Goal: Information Seeking & Learning: Compare options

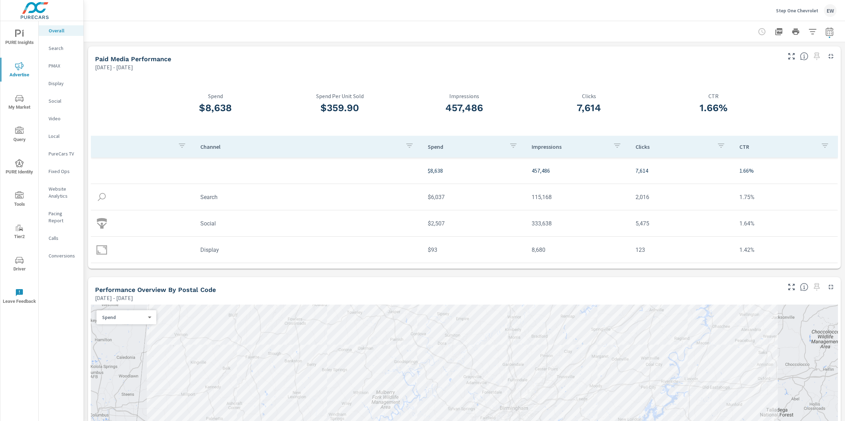
click at [825, 31] on icon "button" at bounding box center [829, 31] width 8 height 8
click at [762, 62] on select "Custom [DATE] Last week Last 7 days Last 14 days Last 30 days Last 45 days Last…" at bounding box center [767, 62] width 76 height 14
click at [729, 55] on select "Custom [DATE] Last week Last 7 days Last 14 days Last 30 days Last 45 days Last…" at bounding box center [767, 62] width 76 height 14
select select "Last 30 days"
click at [756, 84] on p "+ Add comparison" at bounding box center [774, 80] width 90 height 8
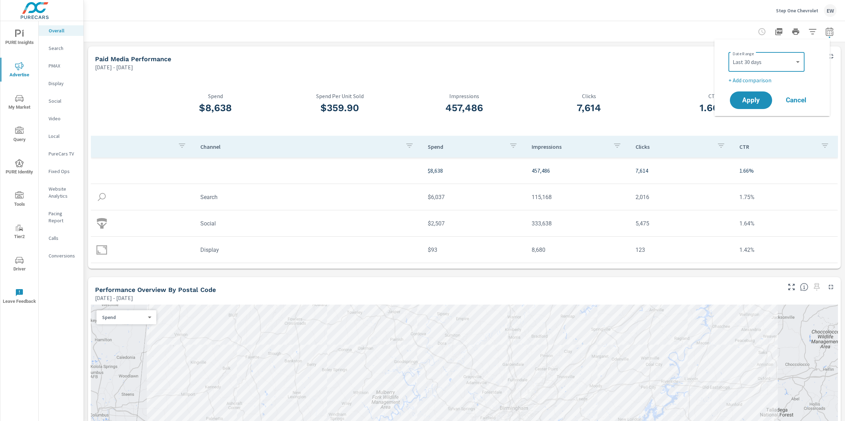
select select "Previous period"
click at [753, 121] on span "Apply" at bounding box center [751, 120] width 29 height 7
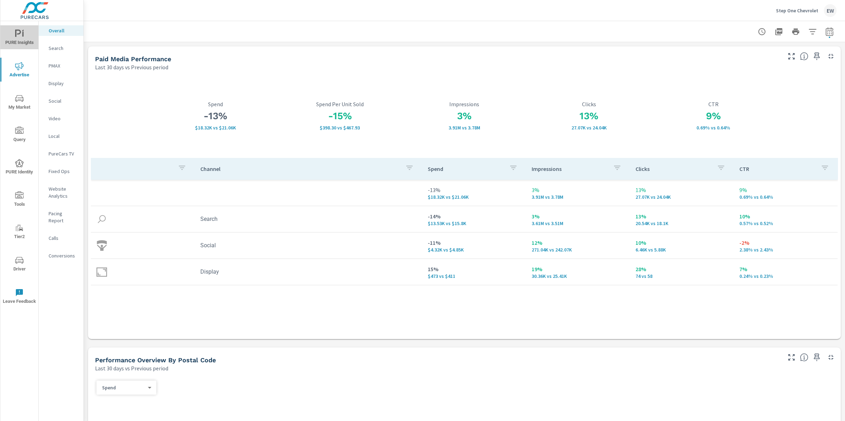
click at [13, 38] on span "PURE Insights" at bounding box center [19, 38] width 34 height 17
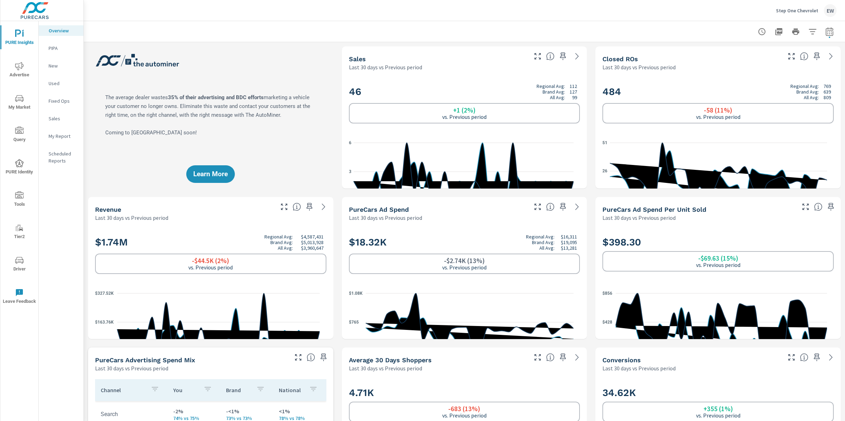
scroll to position [0, 0]
drag, startPoint x: 444, startPoint y: 110, endPoint x: 487, endPoint y: 112, distance: 42.7
click at [487, 112] on div "+1 (2%) vs. Previous period" at bounding box center [464, 113] width 231 height 20
click at [825, 31] on icon "button" at bounding box center [829, 31] width 8 height 8
select select "Last 30 days"
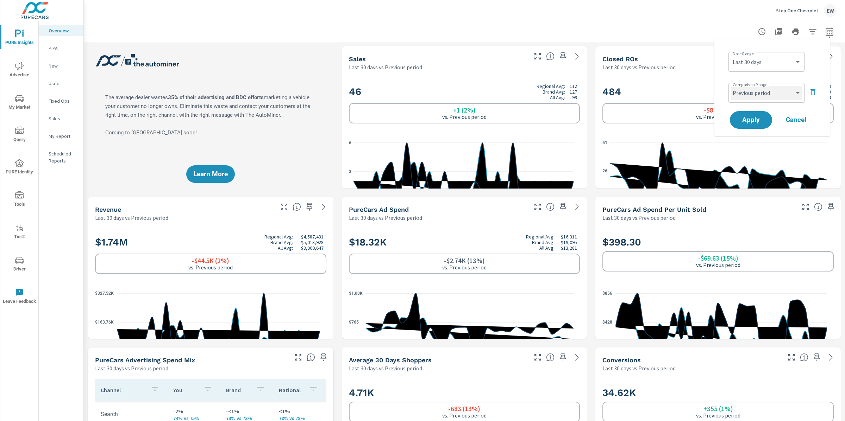
click at [770, 92] on select "Custom Previous period Previous month Previous year" at bounding box center [766, 93] width 70 height 14
click at [731, 87] on select "Custom Previous period Previous month Previous year" at bounding box center [766, 93] width 70 height 14
select select "Previous year"
click at [746, 122] on span "Apply" at bounding box center [751, 120] width 29 height 7
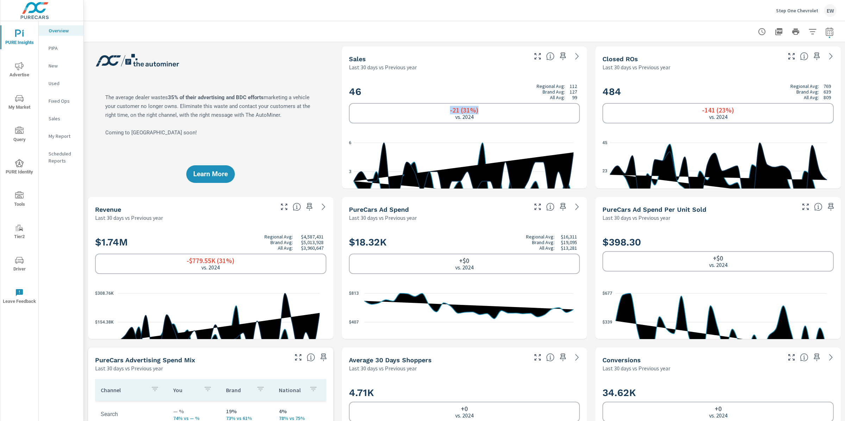
drag, startPoint x: 444, startPoint y: 114, endPoint x: 478, endPoint y: 114, distance: 33.8
click at [478, 114] on div "-21 (31%) vs. 2024" at bounding box center [464, 113] width 231 height 20
click at [436, 113] on div "-21 (31%) vs. 2024" at bounding box center [464, 113] width 231 height 20
click at [825, 30] on icon "button" at bounding box center [829, 31] width 8 height 8
select select "Last 30 days"
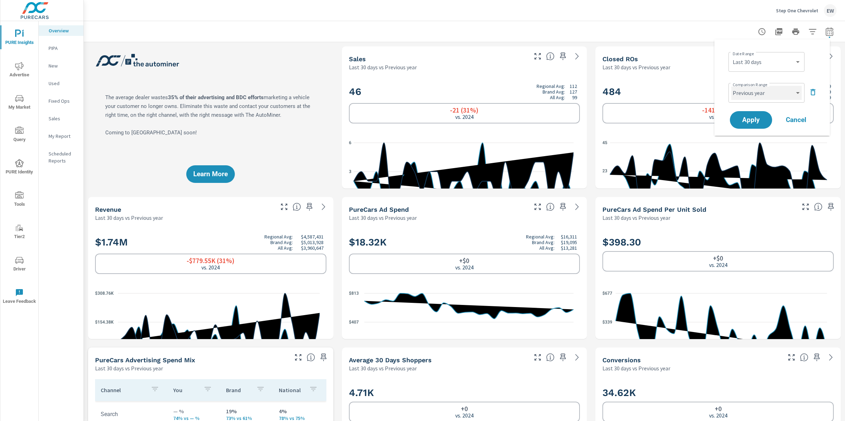
click at [767, 98] on select "Custom Previous period Previous month Previous year" at bounding box center [766, 93] width 70 height 14
click at [731, 87] on select "Custom Previous period Previous month Previous year" at bounding box center [766, 93] width 70 height 14
select select "Previous month"
click at [754, 123] on span "Apply" at bounding box center [751, 120] width 29 height 7
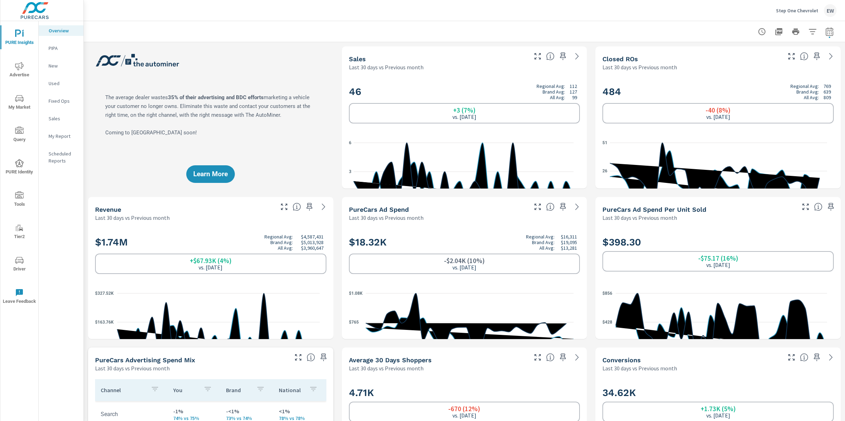
drag, startPoint x: 448, startPoint y: 300, endPoint x: 463, endPoint y: 298, distance: 14.9
click at [463, 264] on h6 "-$2.04K (10%)" at bounding box center [464, 260] width 41 height 7
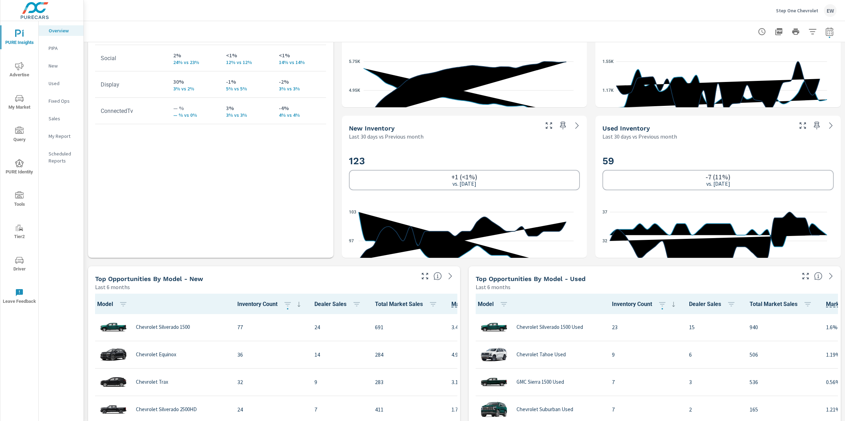
scroll to position [392, 0]
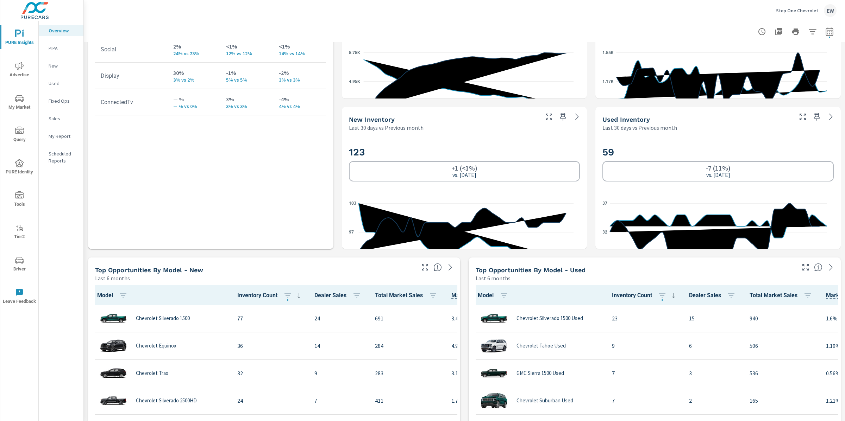
drag, startPoint x: 449, startPoint y: 94, endPoint x: 458, endPoint y: 95, distance: 9.2
click at [458, 21] on h6 "-670 (12%)" at bounding box center [464, 17] width 32 height 7
click at [335, 255] on div "Learn More The average dealer wastes 35% of their advertising and BDC efforts m…" at bounding box center [464, 404] width 761 height 1507
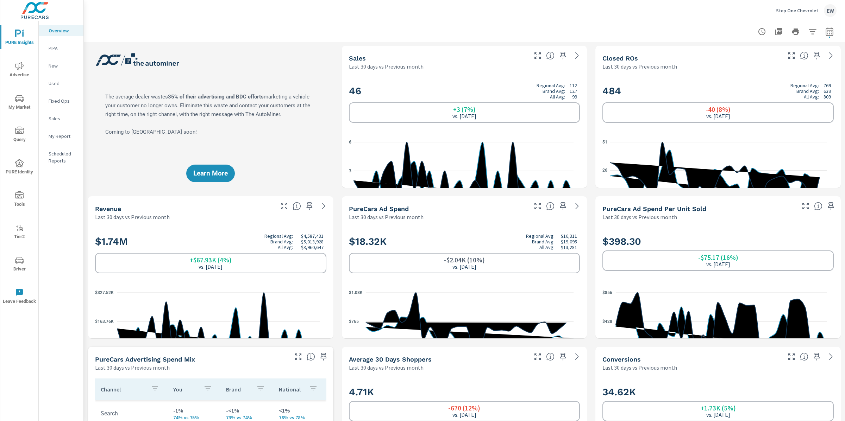
scroll to position [0, 0]
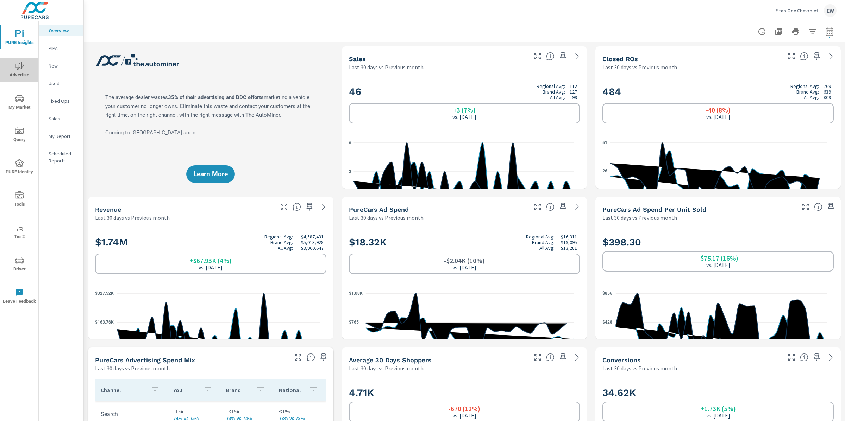
click at [17, 67] on icon "nav menu" at bounding box center [19, 66] width 8 height 8
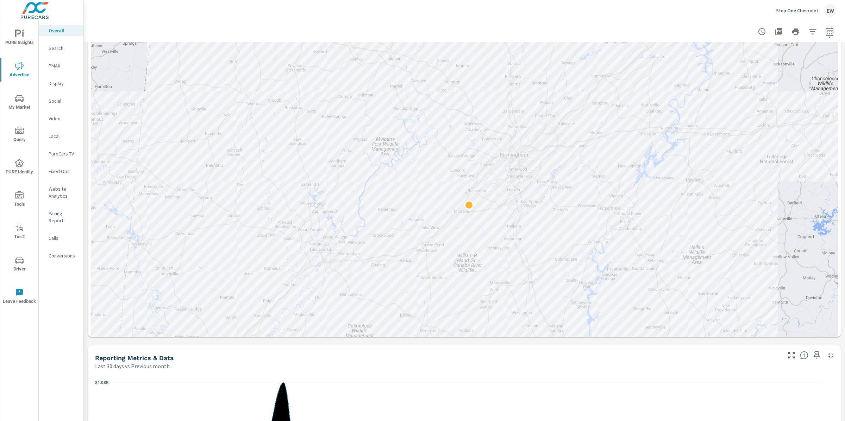
scroll to position [386, 0]
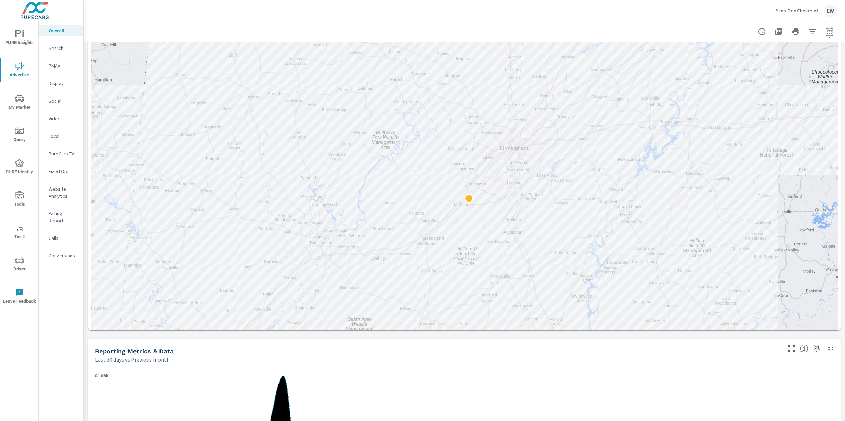
click at [111, 79] on body "PURE Insights Advertise My Market Query PURE Identity Tools Tier2 Driver Leave …" at bounding box center [422, 210] width 845 height 421
click at [109, 92] on li "Sales" at bounding box center [125, 88] width 54 height 11
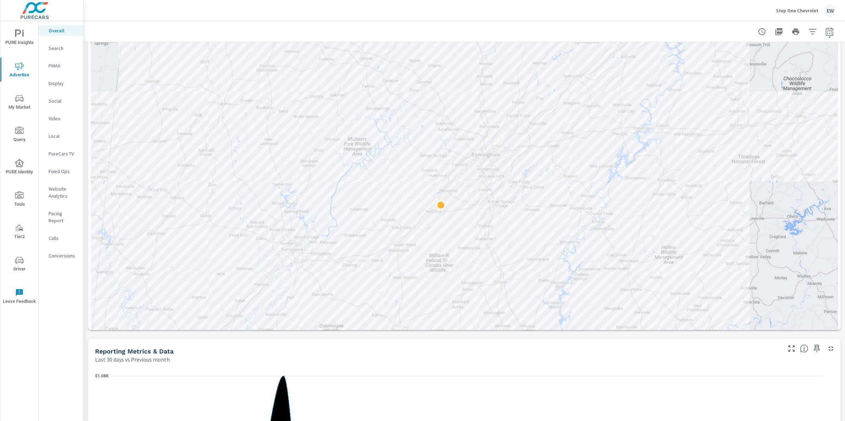
drag, startPoint x: 204, startPoint y: 183, endPoint x: 175, endPoint y: 188, distance: 29.1
click at [175, 188] on div at bounding box center [464, 194] width 747 height 408
